Goal: Find specific page/section: Find specific page/section

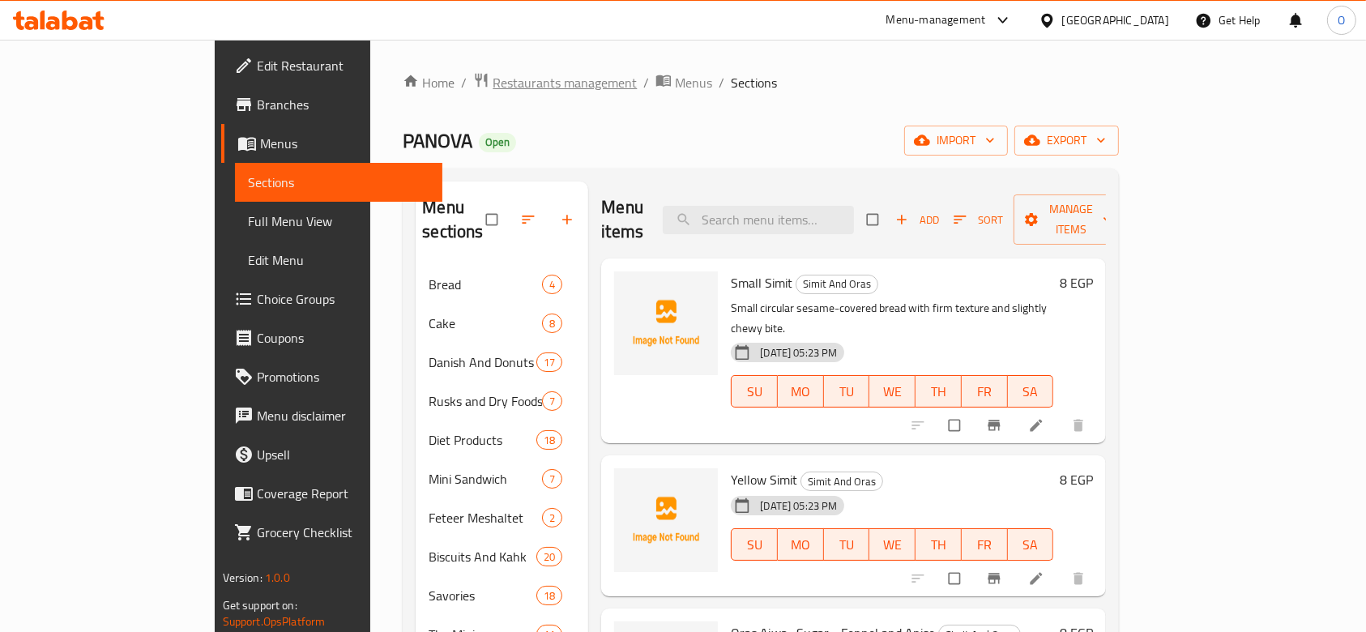
click at [493, 79] on span "Restaurants management" at bounding box center [565, 82] width 144 height 19
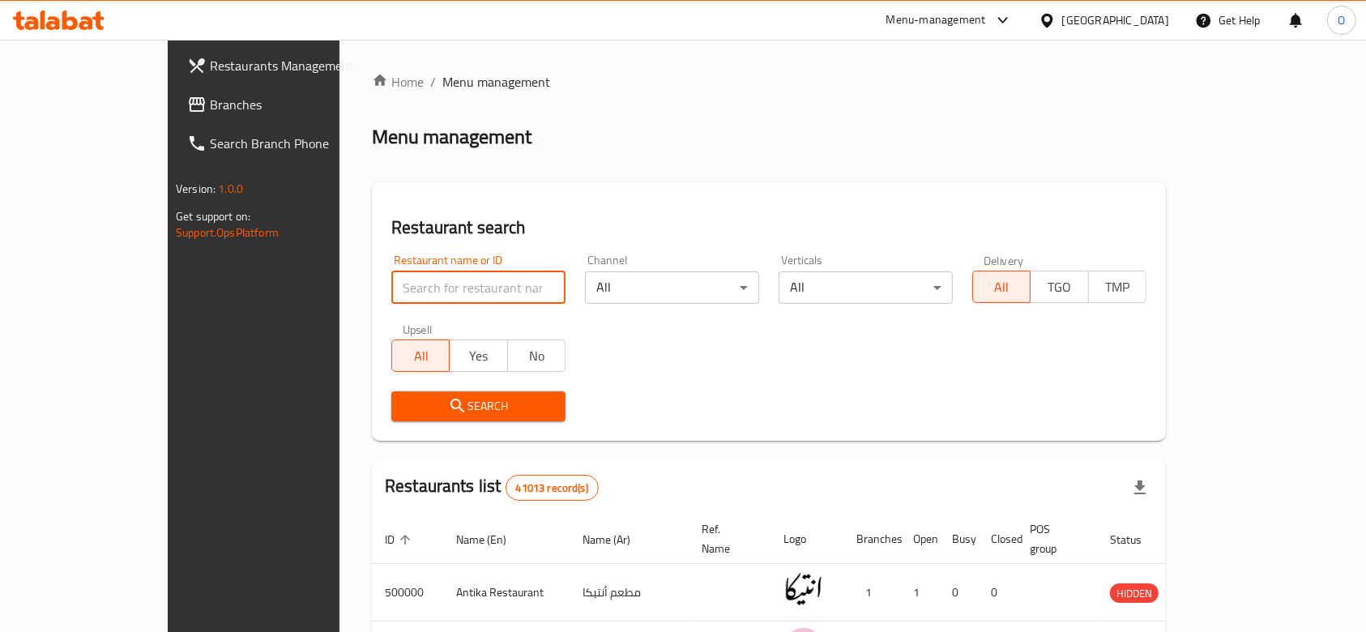
click at [391, 276] on input "search" at bounding box center [478, 287] width 174 height 32
paste input "503750"
type input "503750"
click button "Search" at bounding box center [478, 406] width 174 height 30
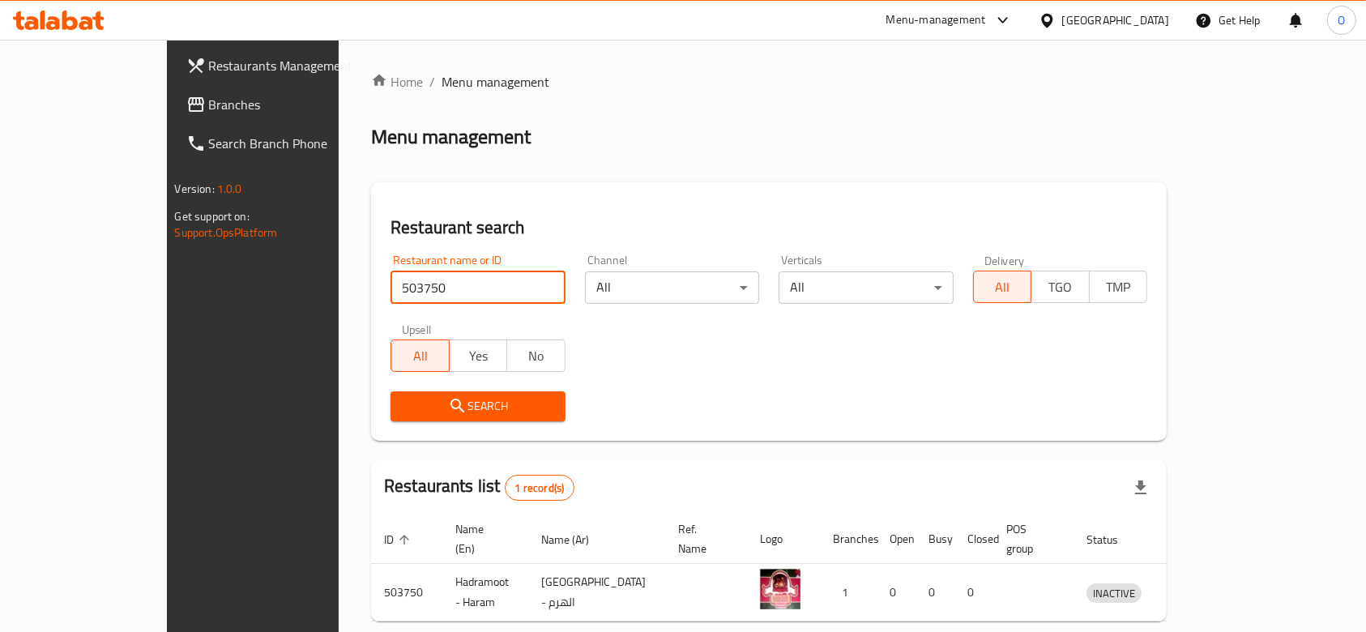
click at [173, 92] on link "Branches" at bounding box center [284, 104] width 222 height 39
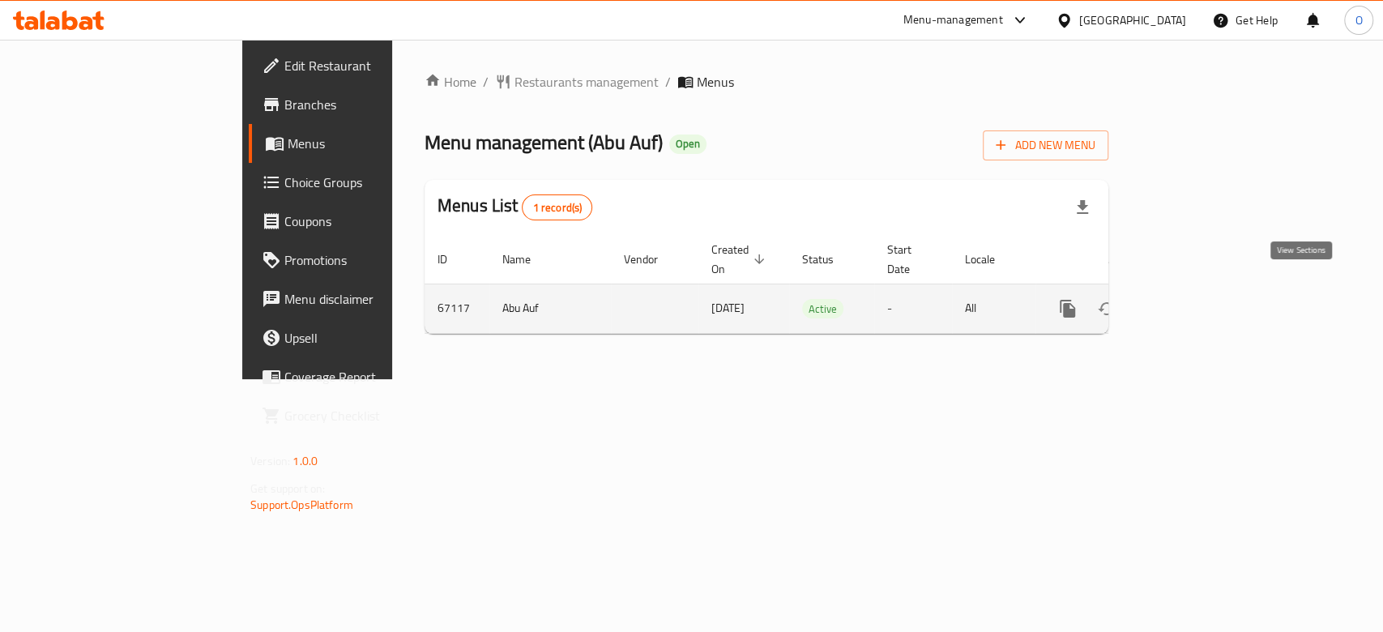
click at [1195, 299] on icon "enhanced table" at bounding box center [1184, 308] width 19 height 19
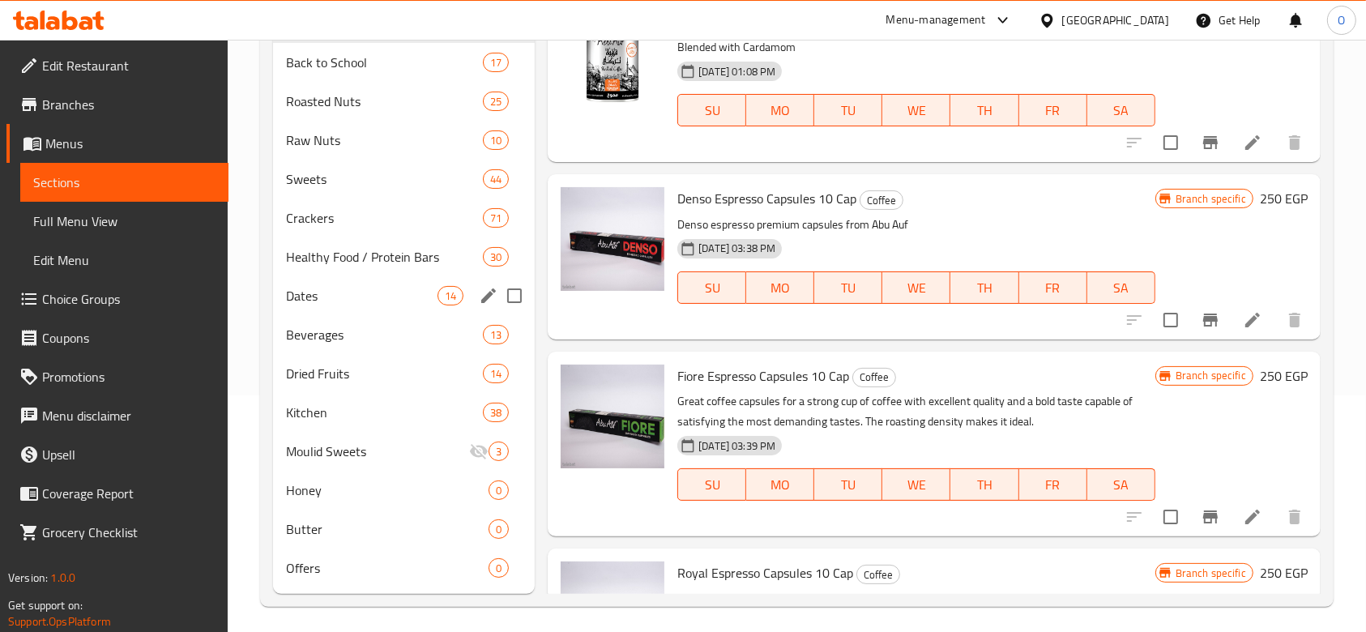
scroll to position [243, 0]
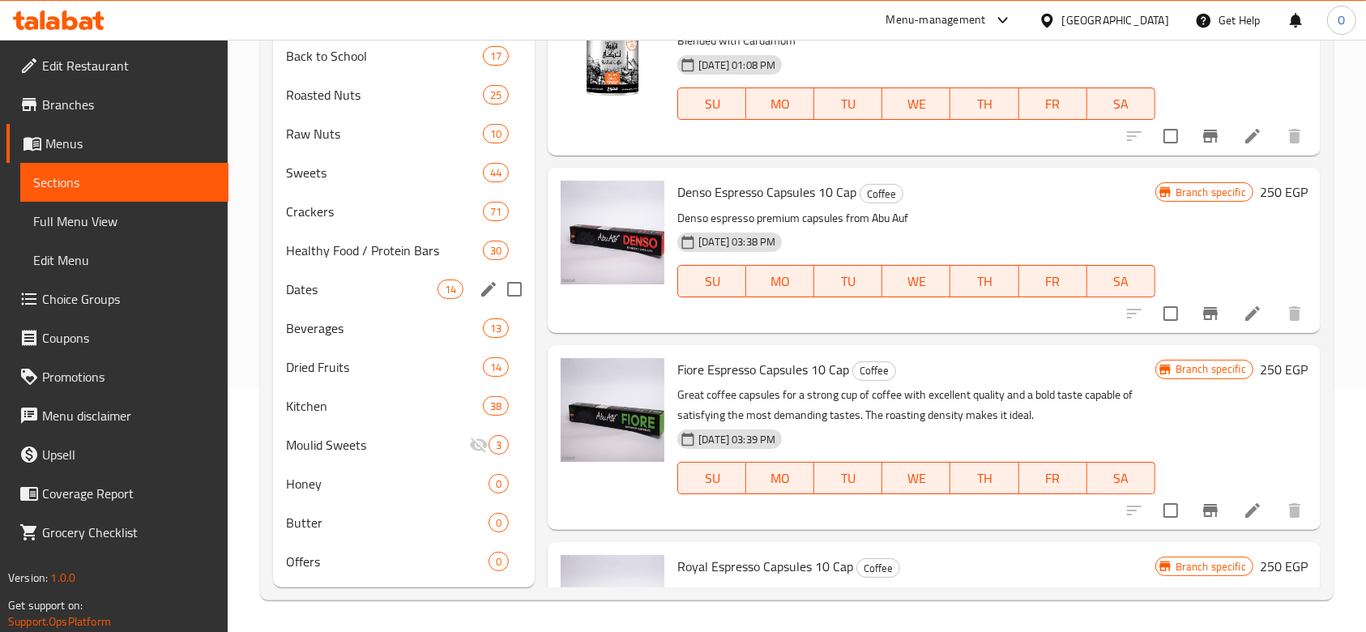
click at [329, 285] on span "Dates" at bounding box center [362, 289] width 152 height 19
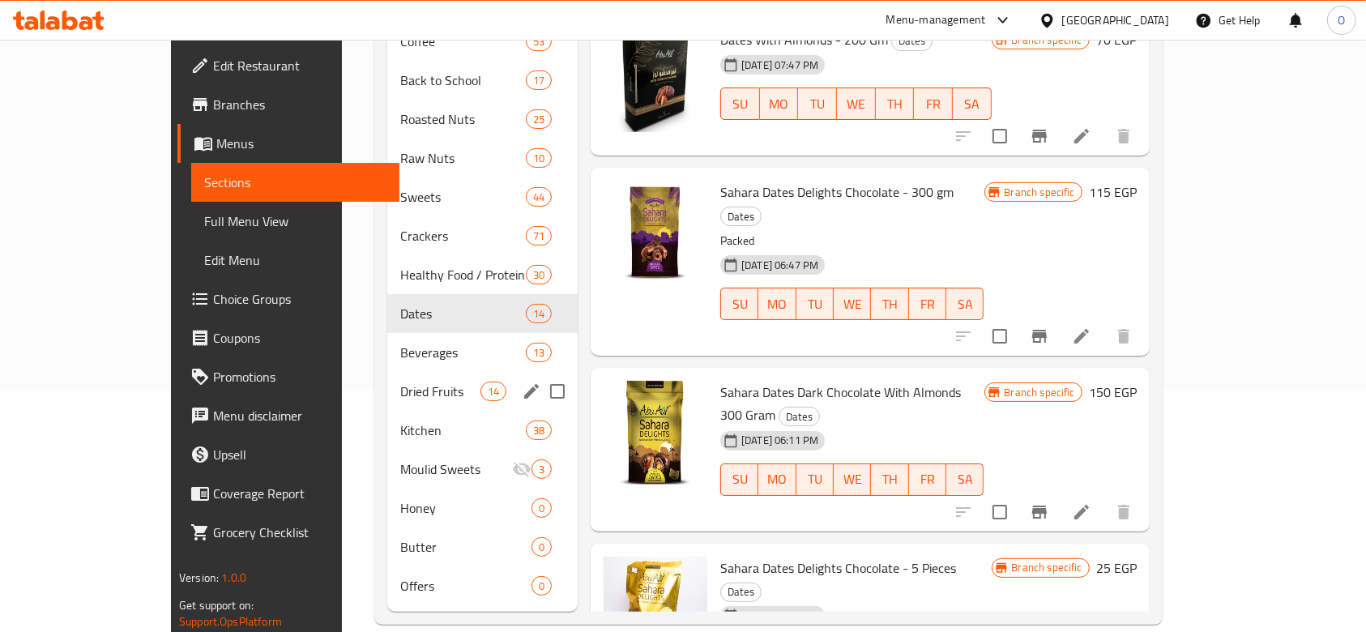
click at [387, 372] on div "Dried Fruits 14" at bounding box center [482, 391] width 190 height 39
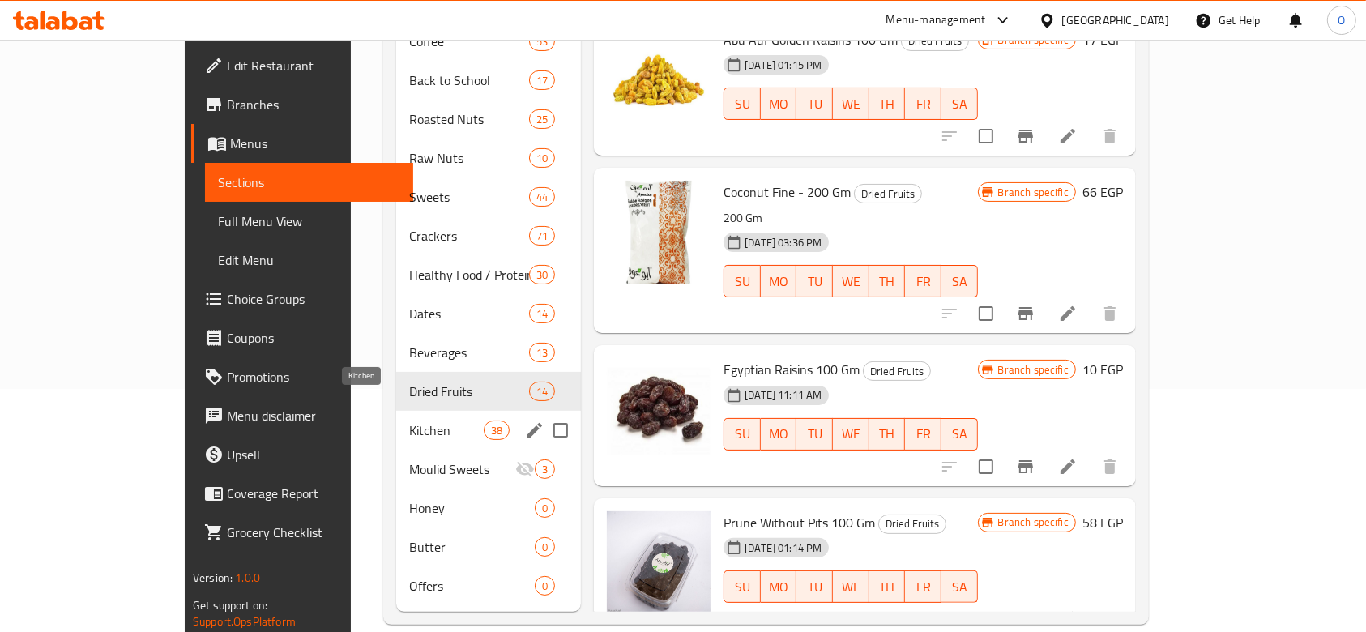
click at [409, 421] on span "Kitchen" at bounding box center [446, 430] width 75 height 19
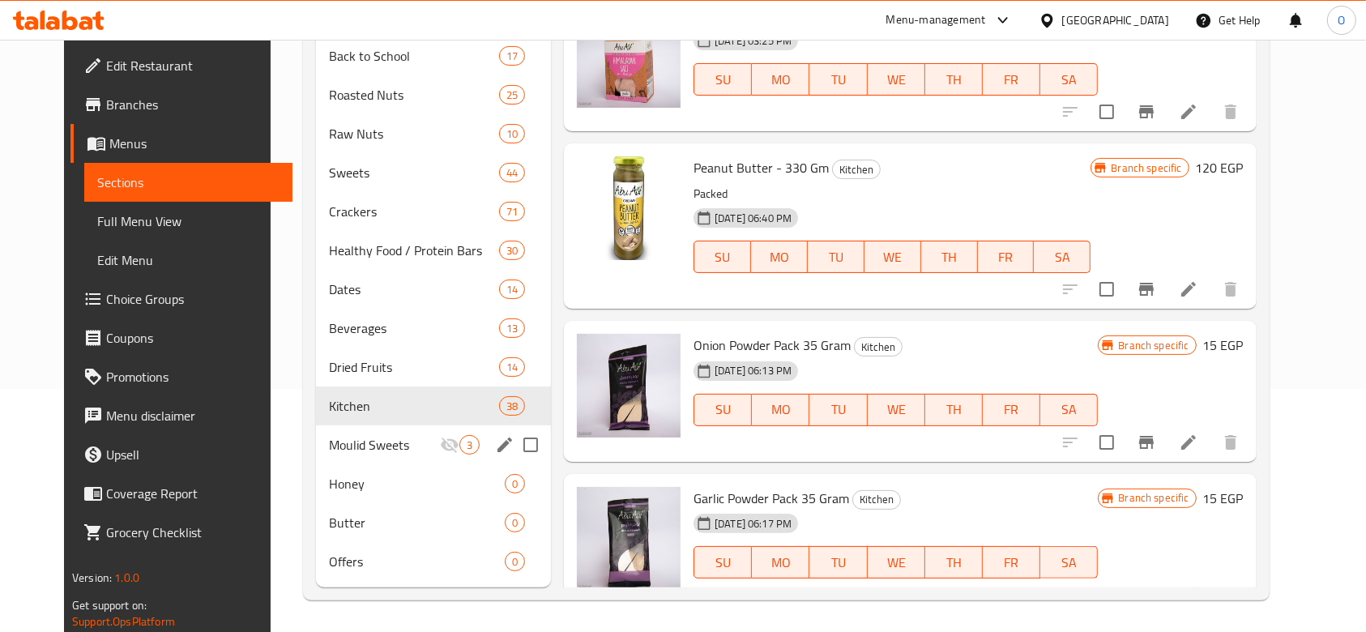
click at [344, 432] on div "Moulid Sweets 3" at bounding box center [433, 444] width 235 height 39
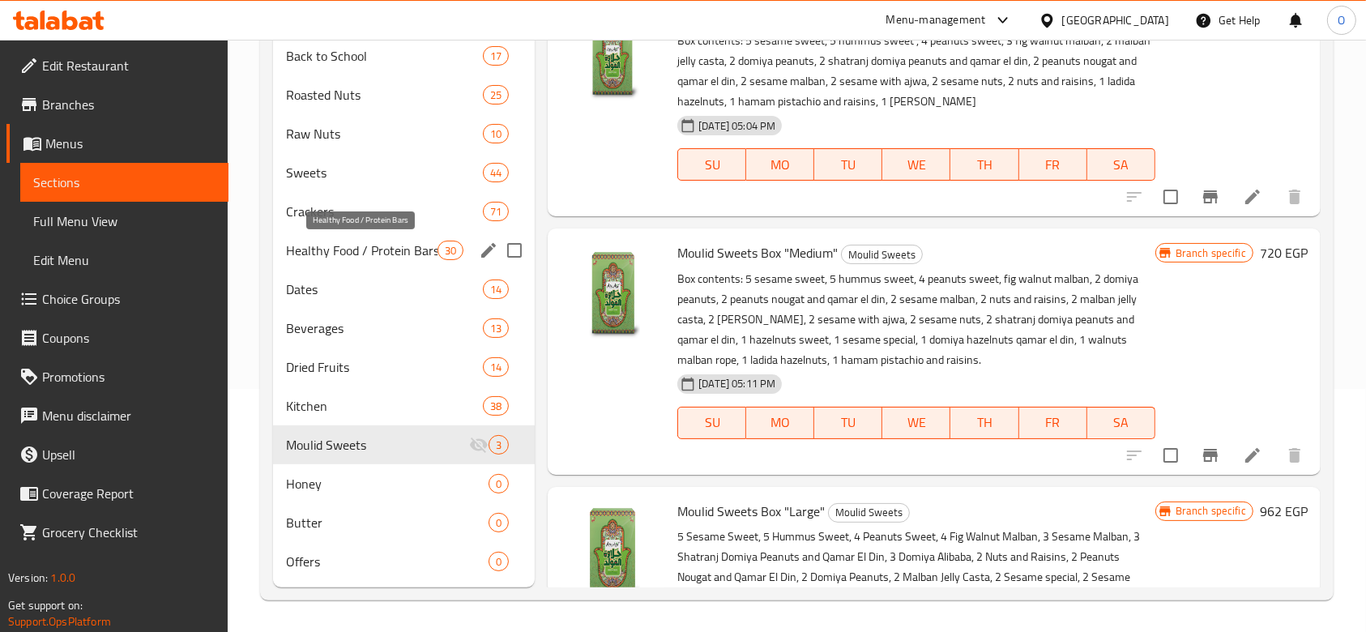
click at [356, 242] on span "Healthy Food / Protein Bars" at bounding box center [362, 250] width 152 height 19
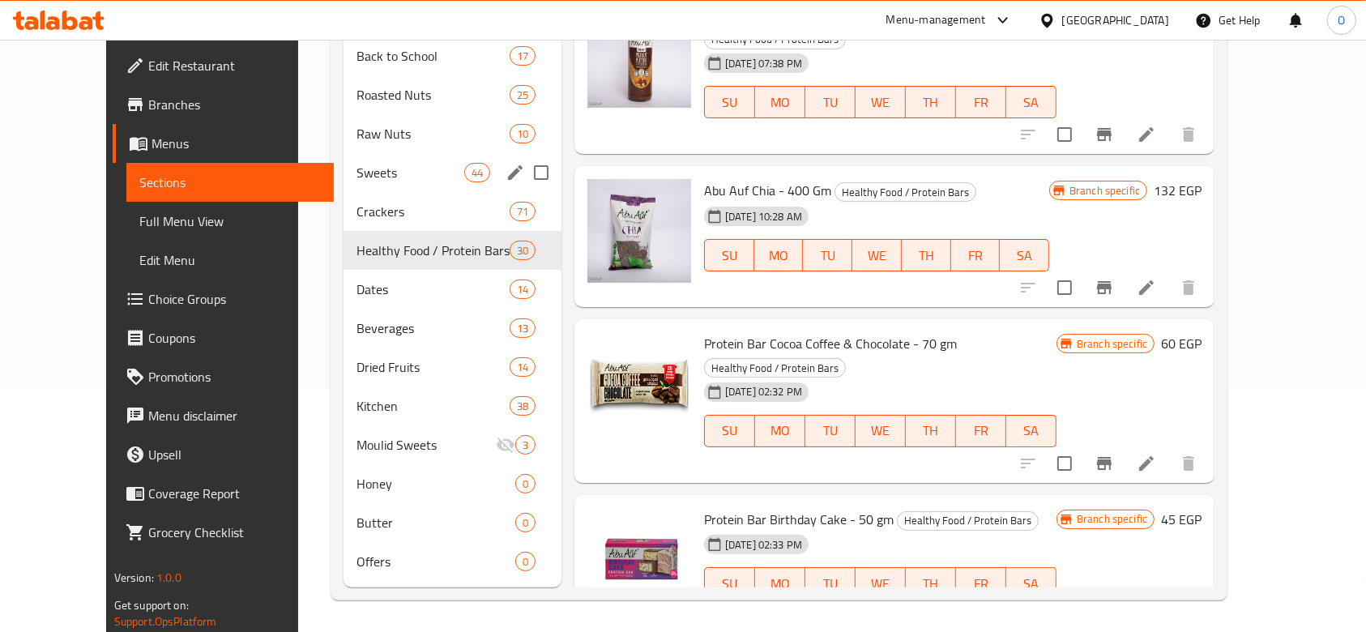
scroll to position [27, 0]
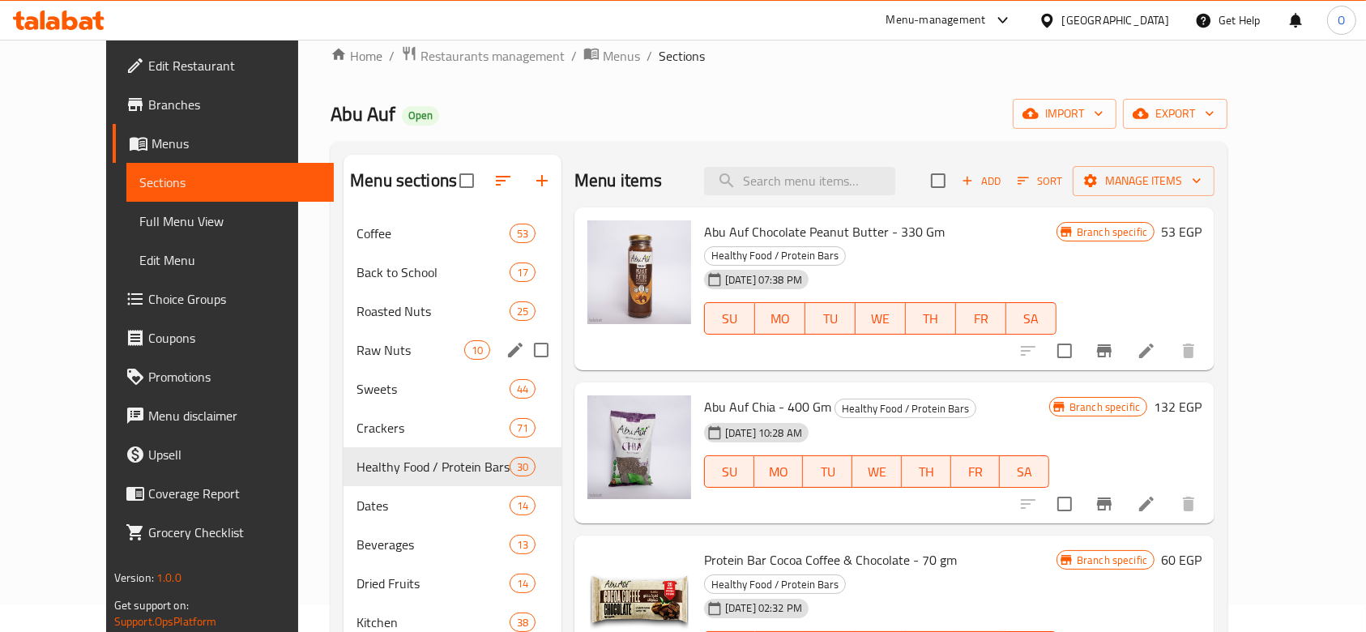
click at [357, 353] on span "Raw Nuts" at bounding box center [410, 349] width 107 height 19
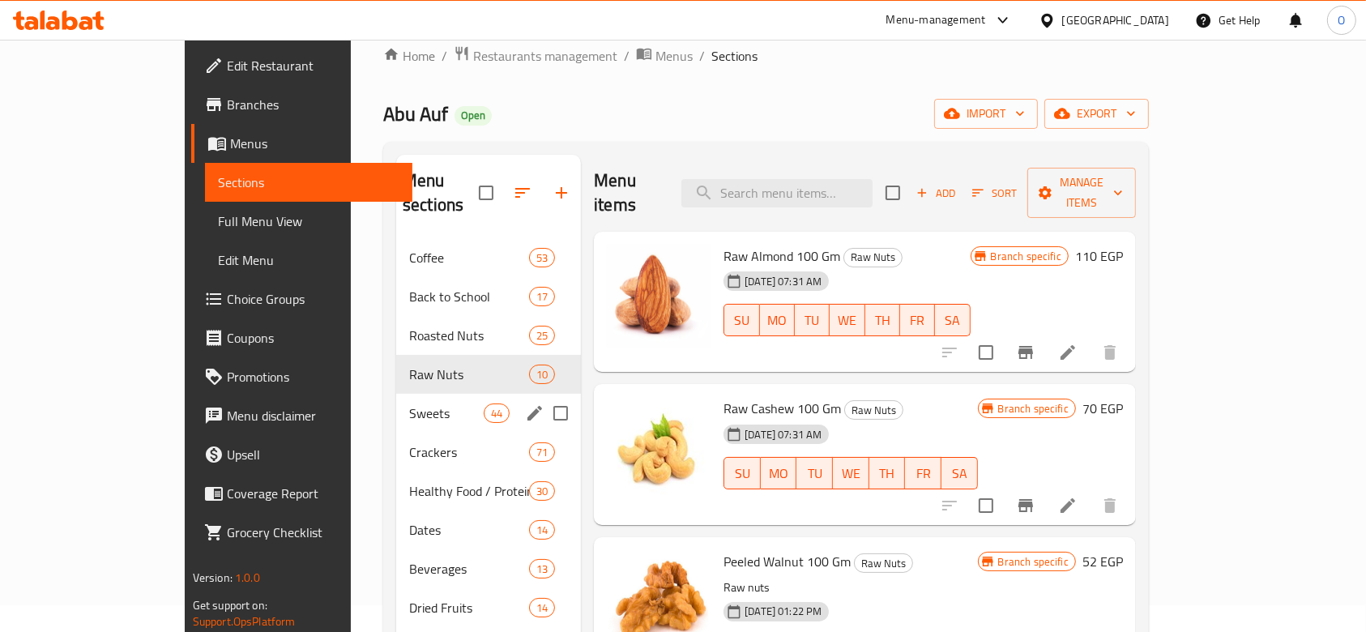
click at [396, 403] on div "Sweets 44" at bounding box center [488, 413] width 185 height 39
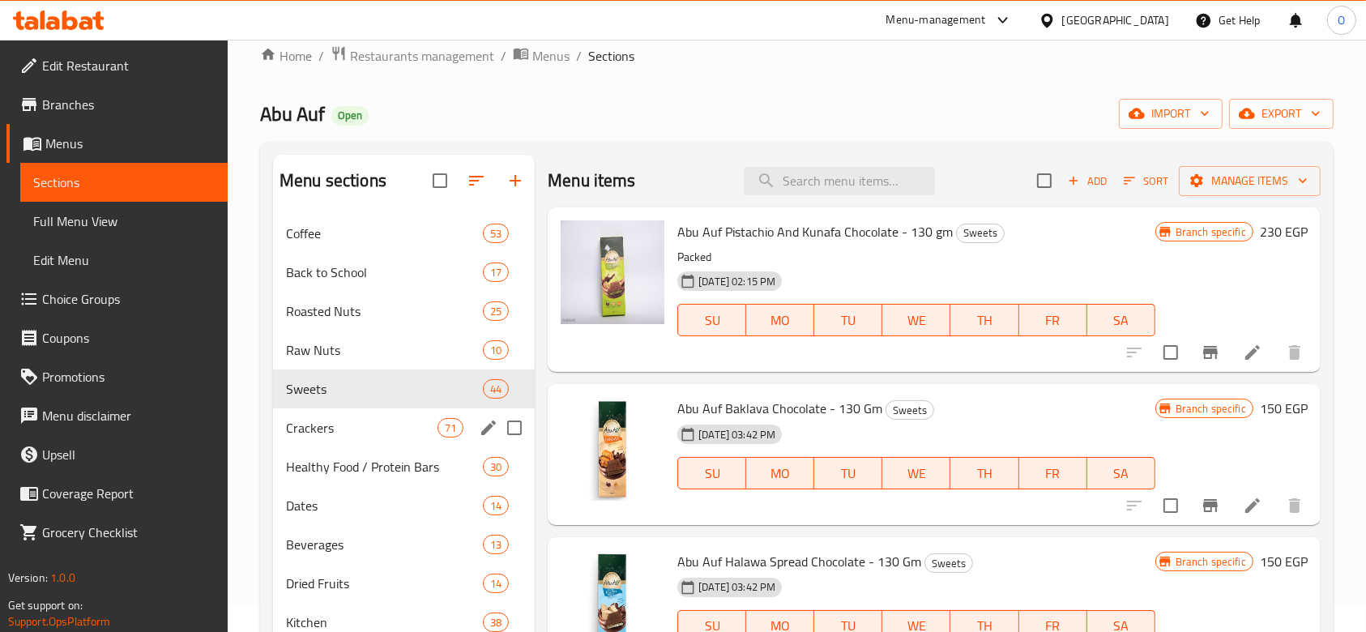
click at [337, 445] on div "Crackers 71" at bounding box center [404, 427] width 262 height 39
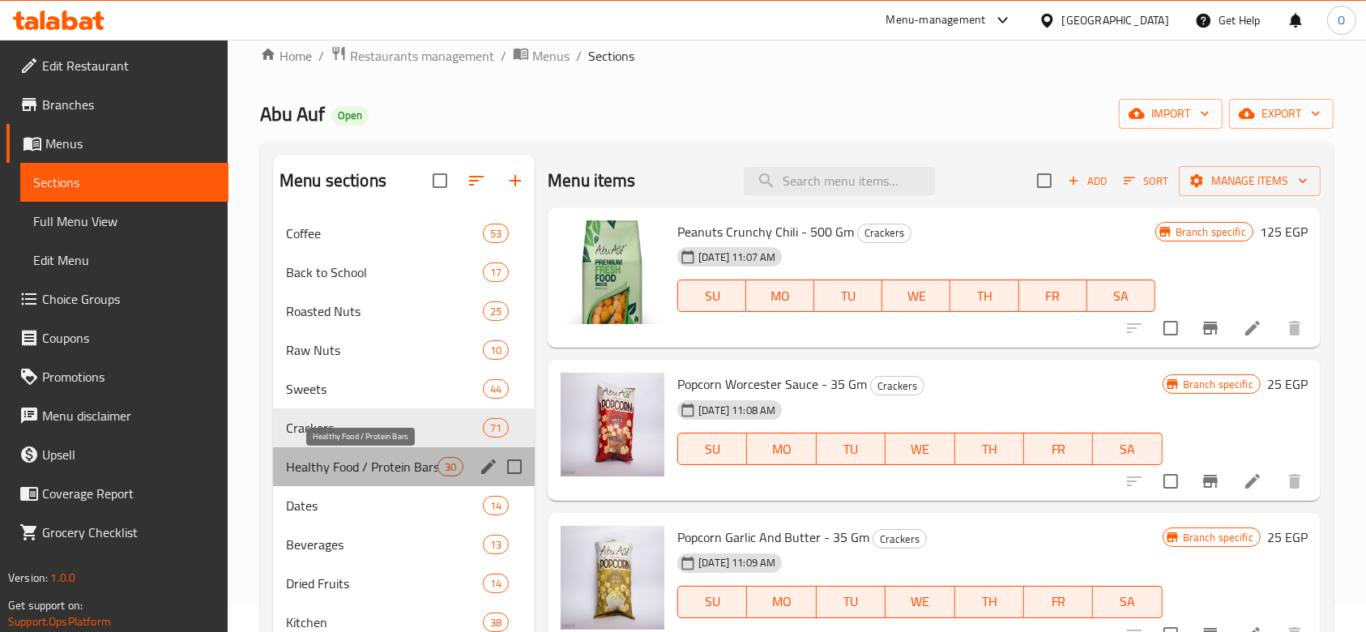
click at [336, 464] on span "Healthy Food / Protein Bars" at bounding box center [362, 466] width 152 height 19
